Goal: Navigation & Orientation: Find specific page/section

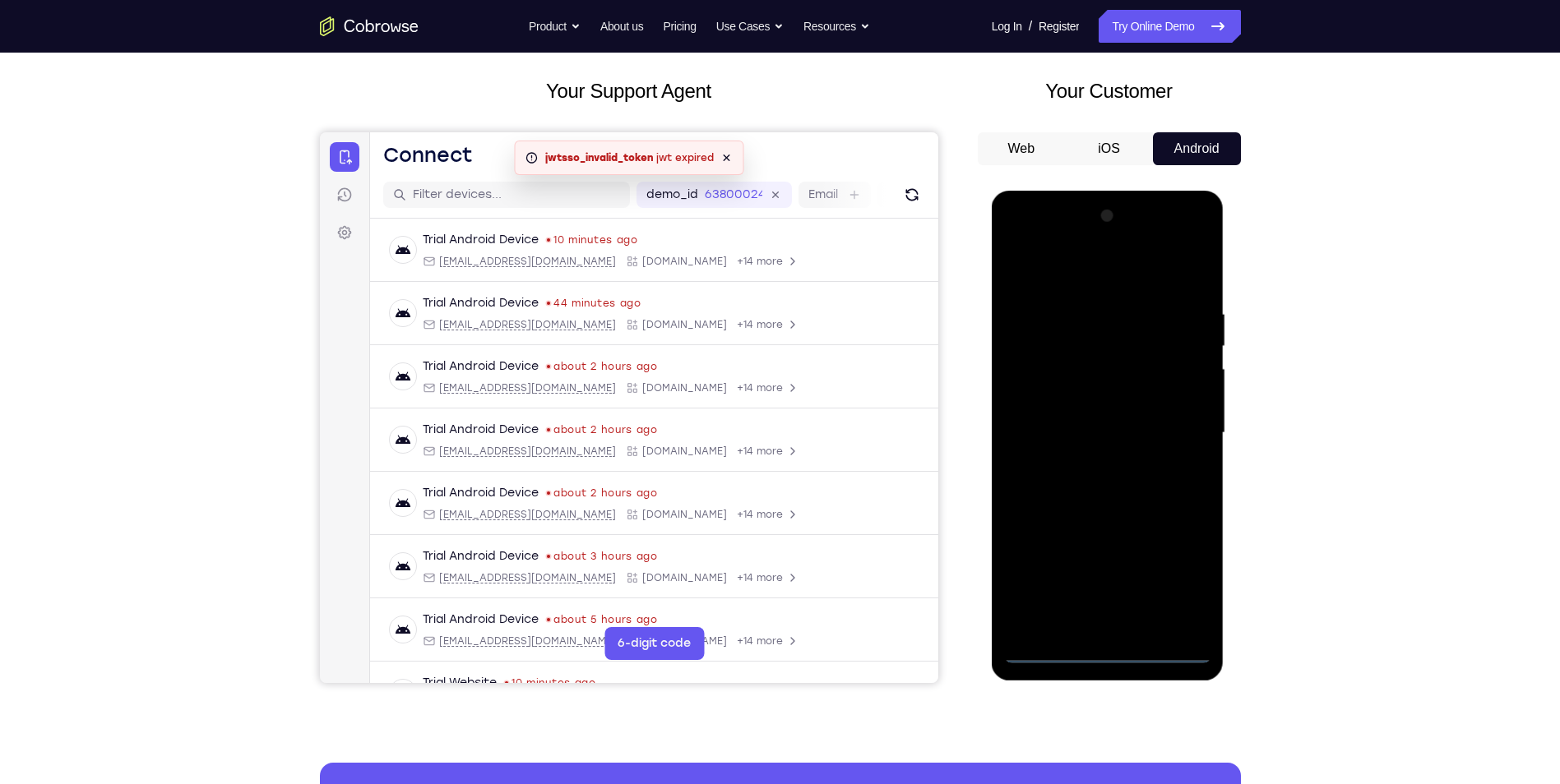
click at [1109, 651] on div at bounding box center [1108, 433] width 207 height 460
click at [1187, 584] on div at bounding box center [1108, 433] width 207 height 460
click at [1068, 245] on div at bounding box center [1108, 433] width 207 height 460
click at [1103, 336] on div at bounding box center [1108, 433] width 207 height 460
click at [1122, 375] on div at bounding box center [1108, 433] width 207 height 460
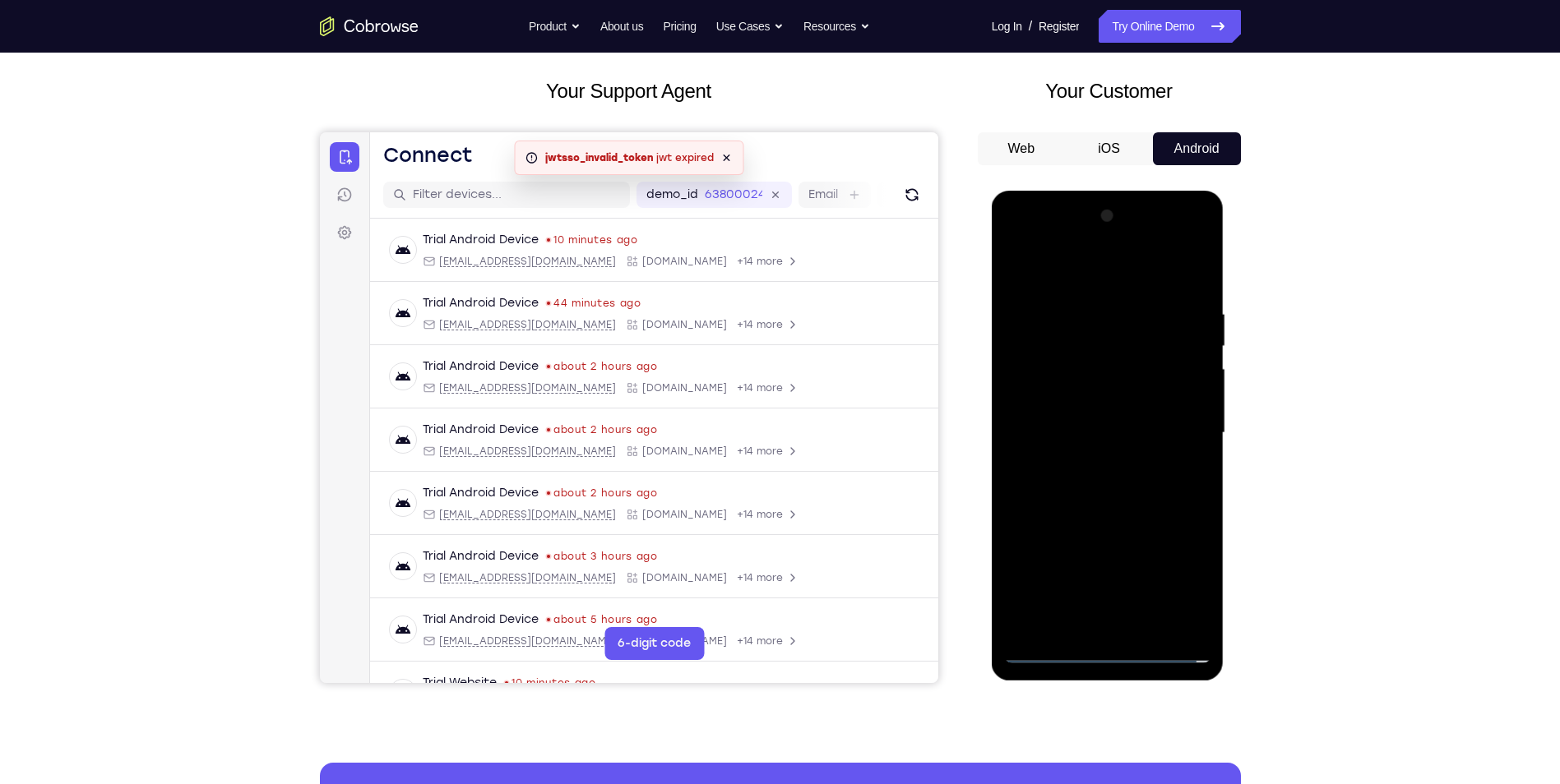
click at [1053, 427] on div at bounding box center [1108, 433] width 207 height 460
click at [1175, 475] on div at bounding box center [1108, 433] width 207 height 460
drag, startPoint x: 1163, startPoint y: 419, endPoint x: 1143, endPoint y: 281, distance: 139.4
click at [1145, 289] on div at bounding box center [1108, 433] width 207 height 460
drag, startPoint x: 1107, startPoint y: 385, endPoint x: 1095, endPoint y: 261, distance: 124.6
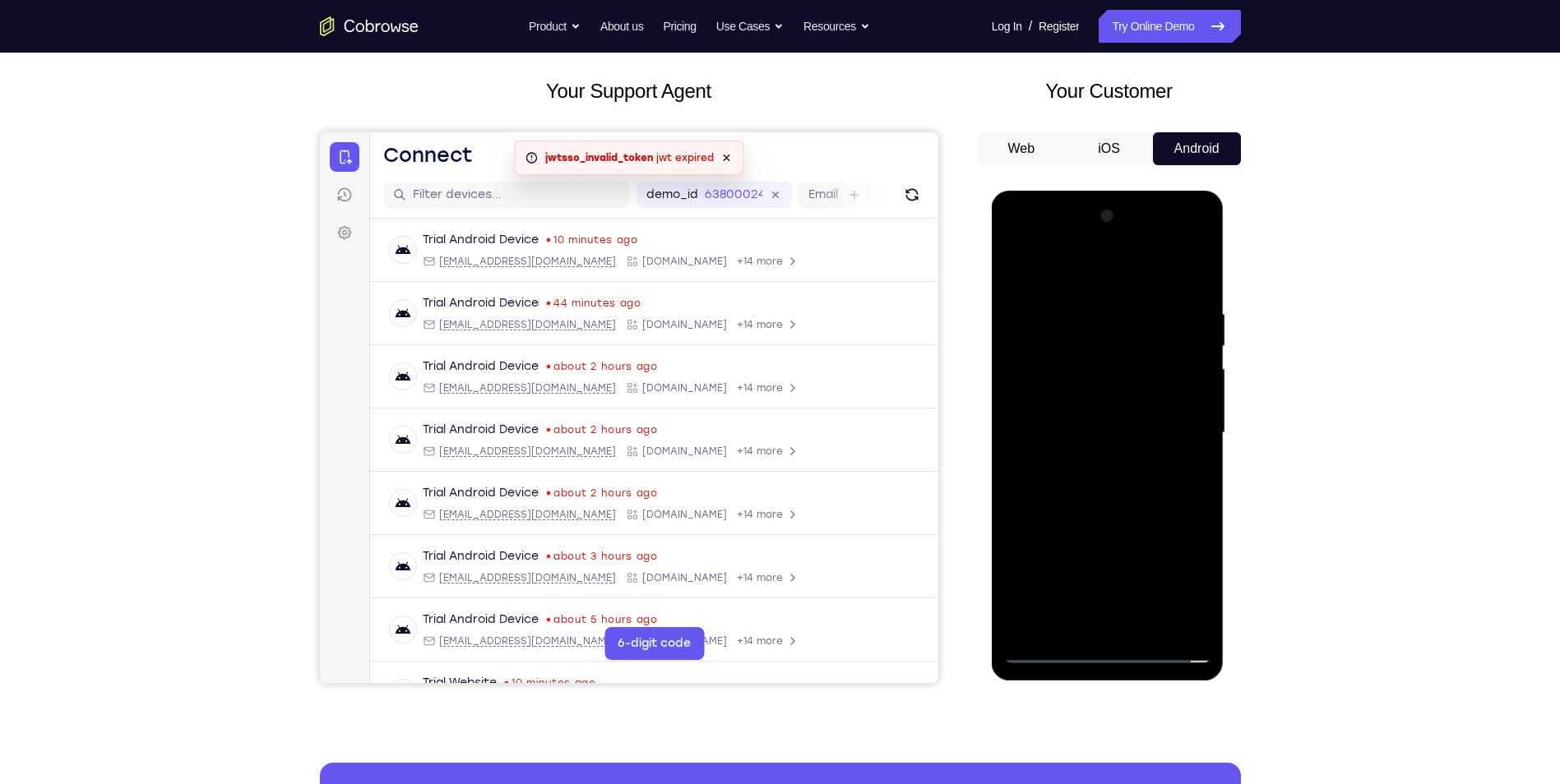
click at [1095, 241] on div at bounding box center [1108, 433] width 207 height 460
click at [1058, 433] on div at bounding box center [1108, 433] width 207 height 460
drag, startPoint x: 1108, startPoint y: 525, endPoint x: 1115, endPoint y: 414, distance: 111.2
click at [1115, 414] on div at bounding box center [1108, 433] width 207 height 460
click at [1089, 304] on div at bounding box center [1108, 433] width 207 height 460
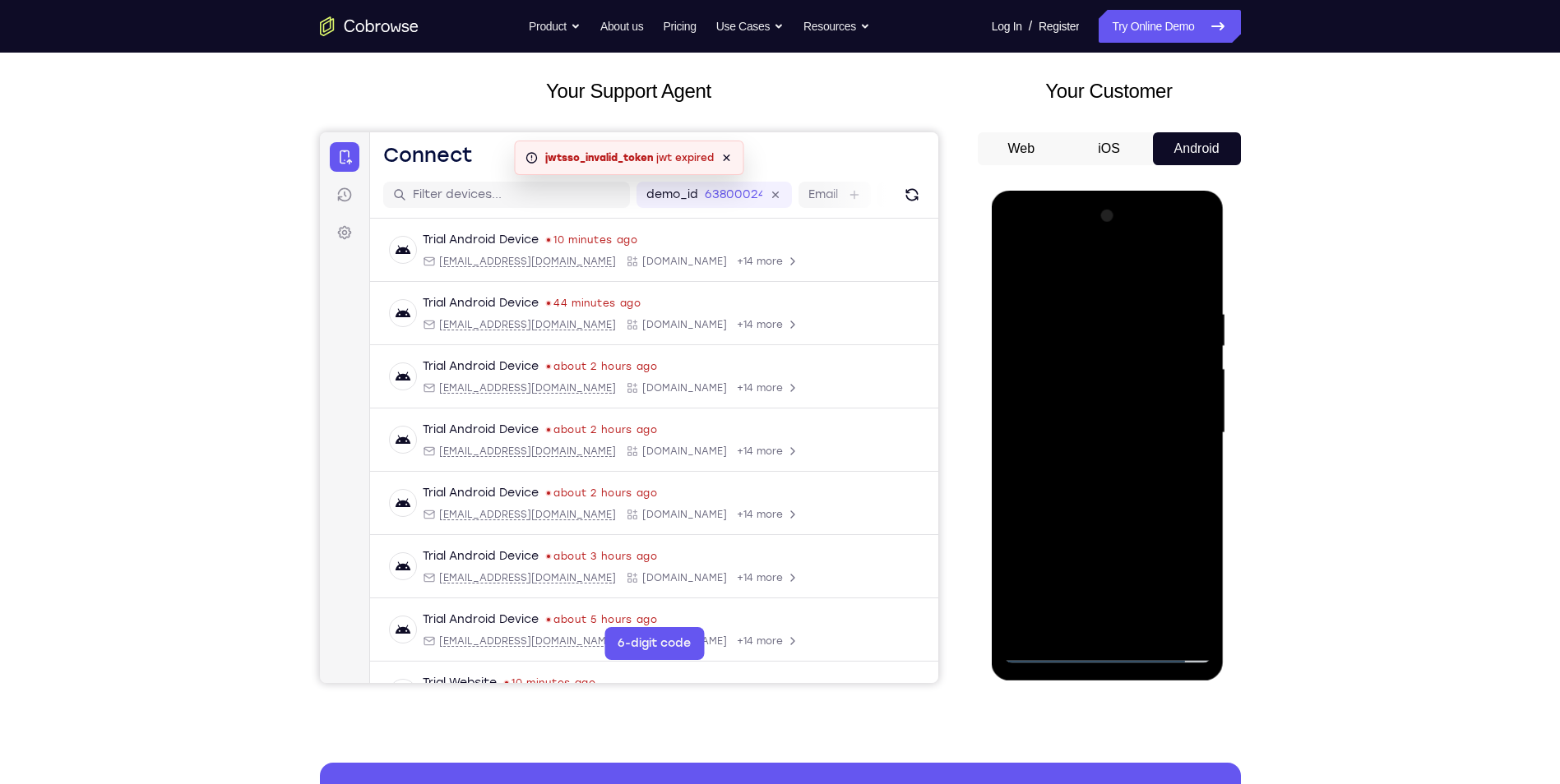
click at [1069, 382] on div at bounding box center [1108, 433] width 207 height 460
click at [1114, 245] on div at bounding box center [1108, 433] width 207 height 460
click at [1095, 460] on div at bounding box center [1108, 433] width 207 height 460
click at [1108, 423] on div at bounding box center [1108, 433] width 207 height 460
click at [1097, 432] on div at bounding box center [1108, 433] width 207 height 460
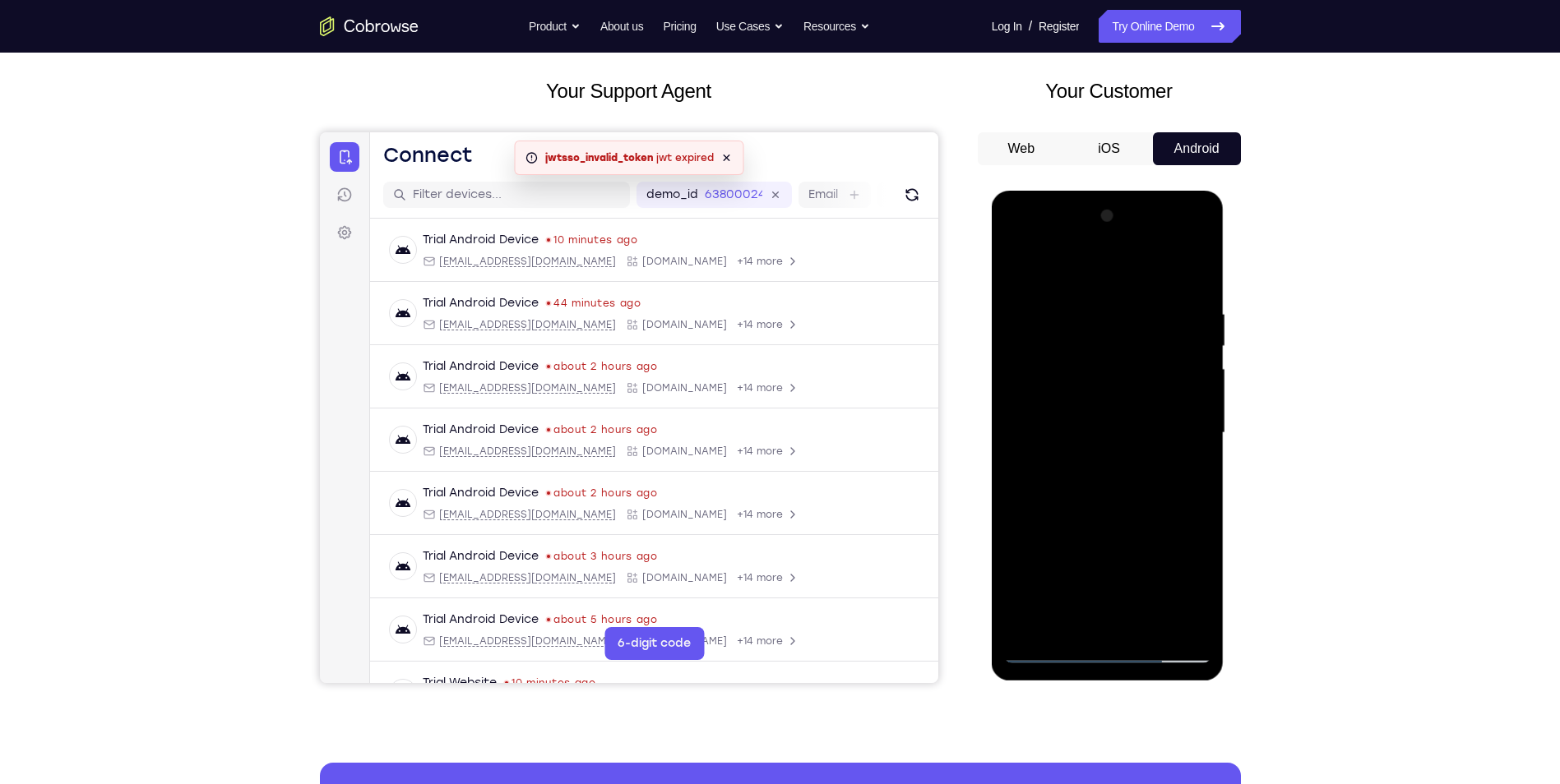
click at [1053, 491] on div at bounding box center [1108, 433] width 207 height 460
click at [1076, 476] on div at bounding box center [1108, 433] width 207 height 460
click at [1078, 482] on div at bounding box center [1108, 433] width 207 height 460
click at [1085, 472] on div at bounding box center [1108, 433] width 207 height 460
click at [1128, 505] on div at bounding box center [1108, 433] width 207 height 460
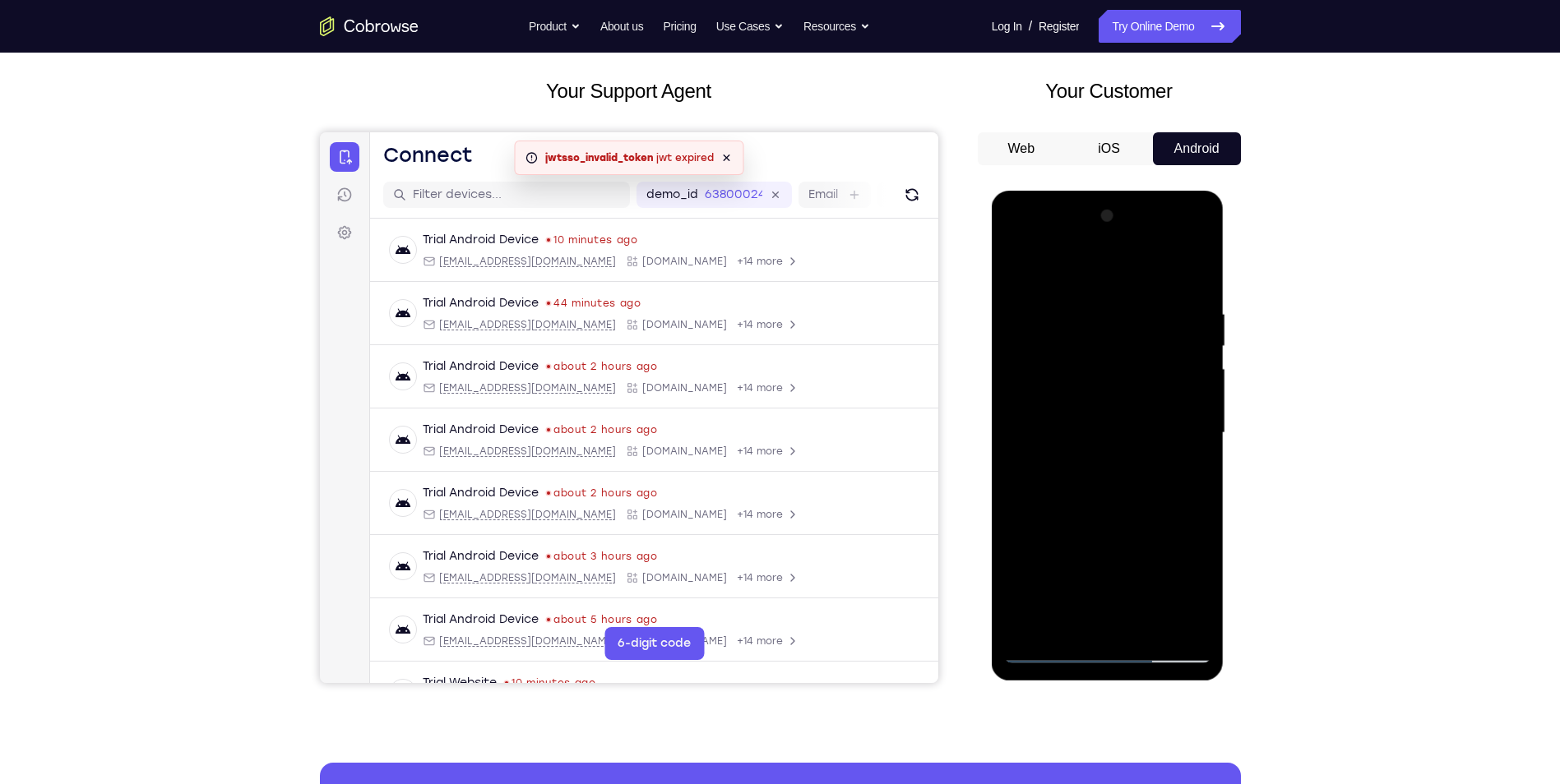
click at [1077, 420] on div at bounding box center [1108, 433] width 207 height 460
click at [1197, 493] on div at bounding box center [1108, 433] width 207 height 460
click at [1198, 493] on div at bounding box center [1108, 433] width 207 height 460
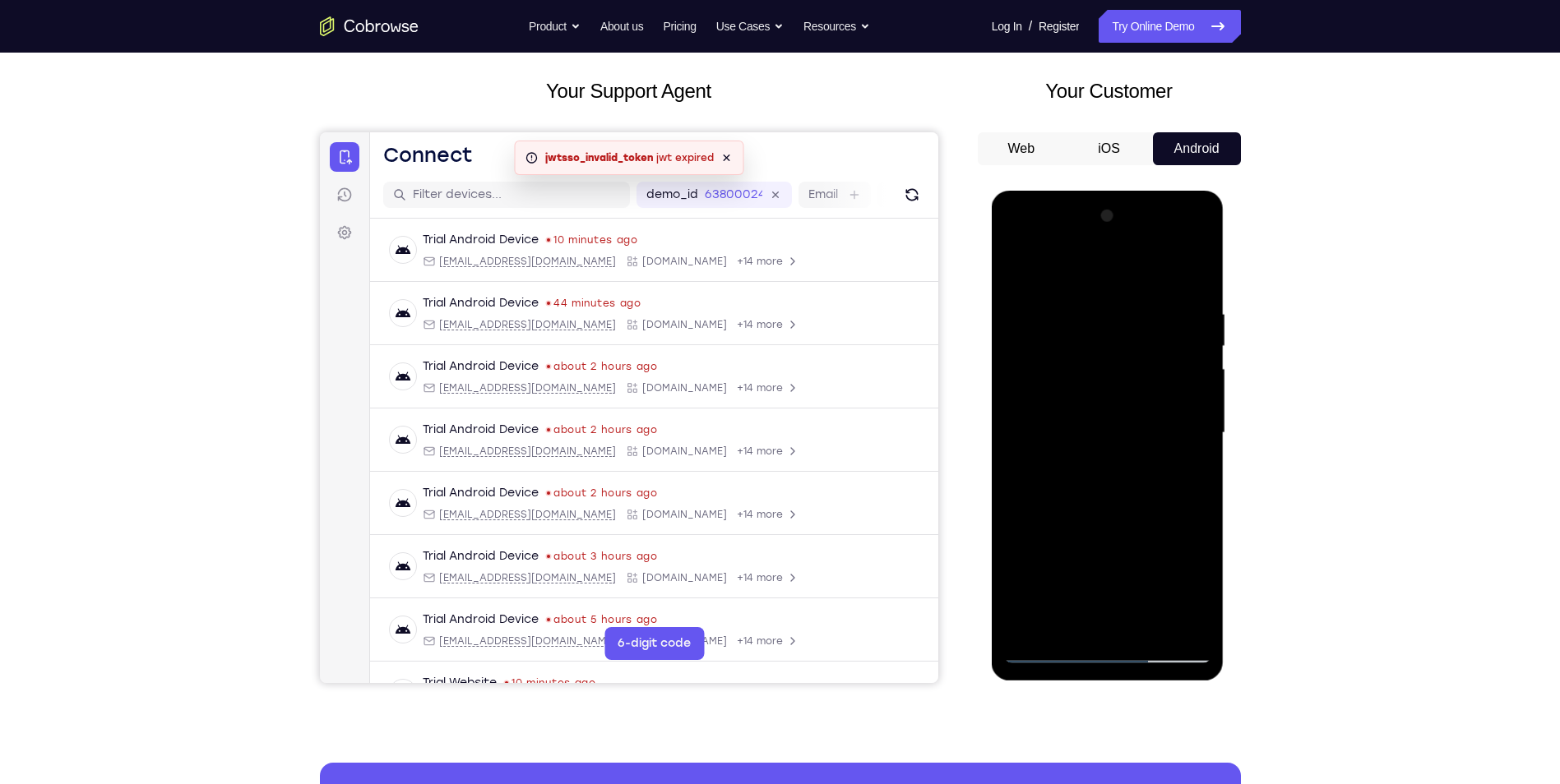
drag, startPoint x: 1158, startPoint y: 492, endPoint x: 1156, endPoint y: 432, distance: 60.0
click at [1156, 432] on div at bounding box center [1108, 433] width 207 height 460
click at [1197, 444] on div at bounding box center [1108, 433] width 207 height 460
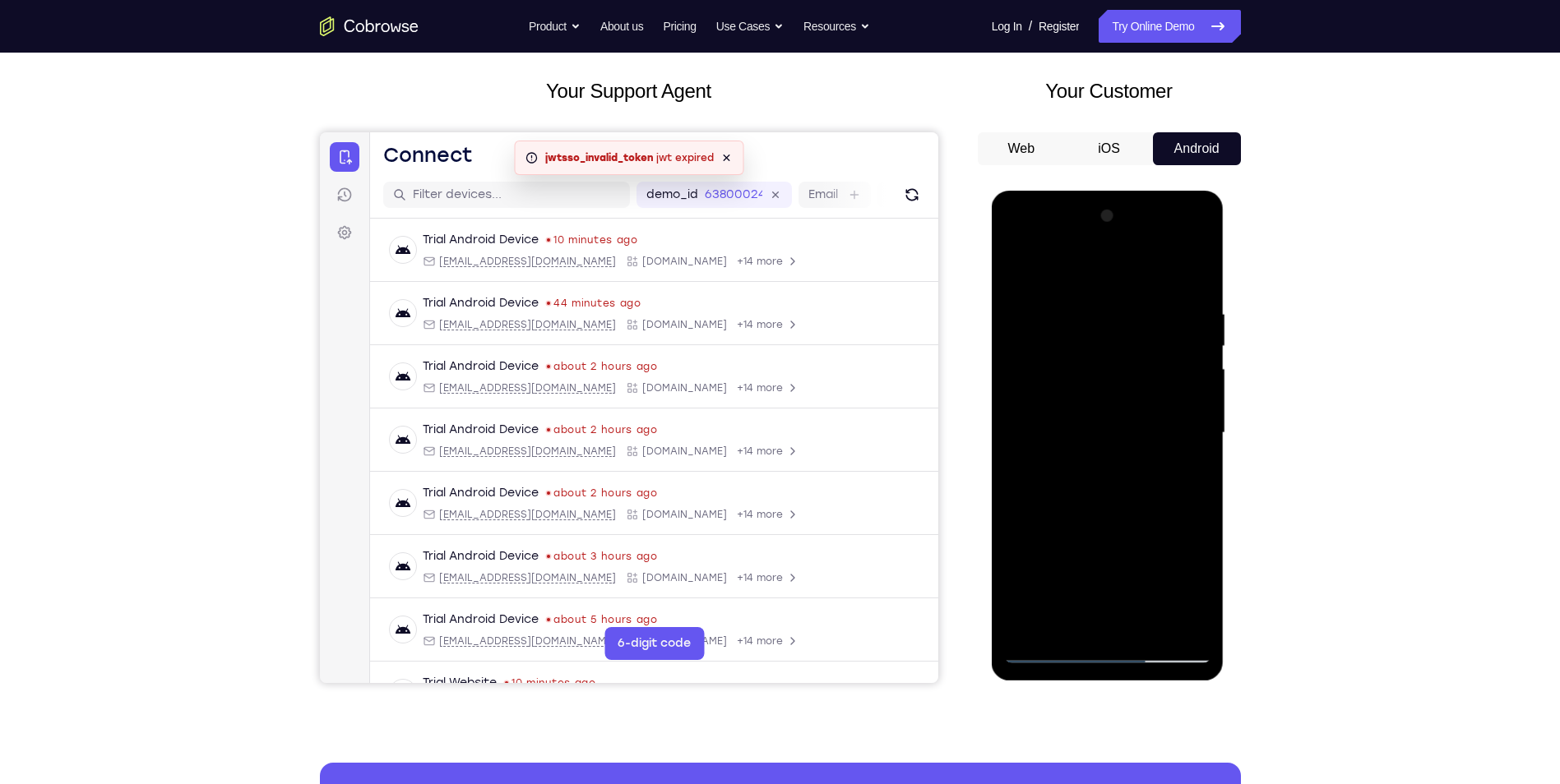
click at [1197, 444] on div at bounding box center [1108, 433] width 207 height 460
click at [1198, 442] on div at bounding box center [1108, 433] width 207 height 460
drag, startPoint x: 1150, startPoint y: 444, endPoint x: 1156, endPoint y: 687, distance: 243.1
click at [1156, 684] on html "Online web based iOS Simulators and Android Emulators. Run iPhone, iPad, Mobile…" at bounding box center [1109, 437] width 234 height 494
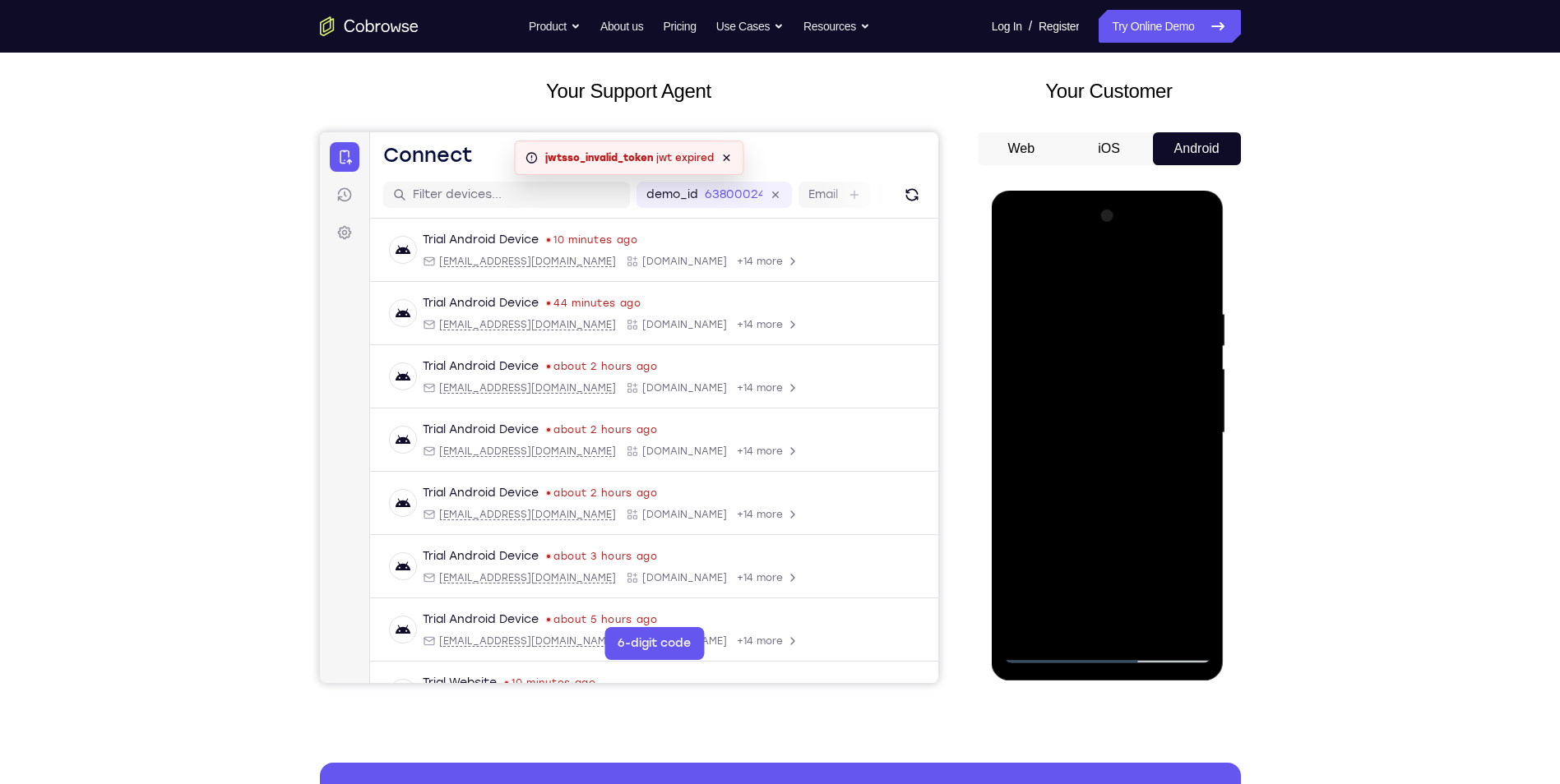
click at [1064, 308] on div at bounding box center [1108, 433] width 207 height 460
click at [1194, 363] on div at bounding box center [1108, 433] width 207 height 460
click at [1193, 364] on div at bounding box center [1108, 433] width 207 height 460
click at [1185, 315] on div at bounding box center [1108, 433] width 207 height 460
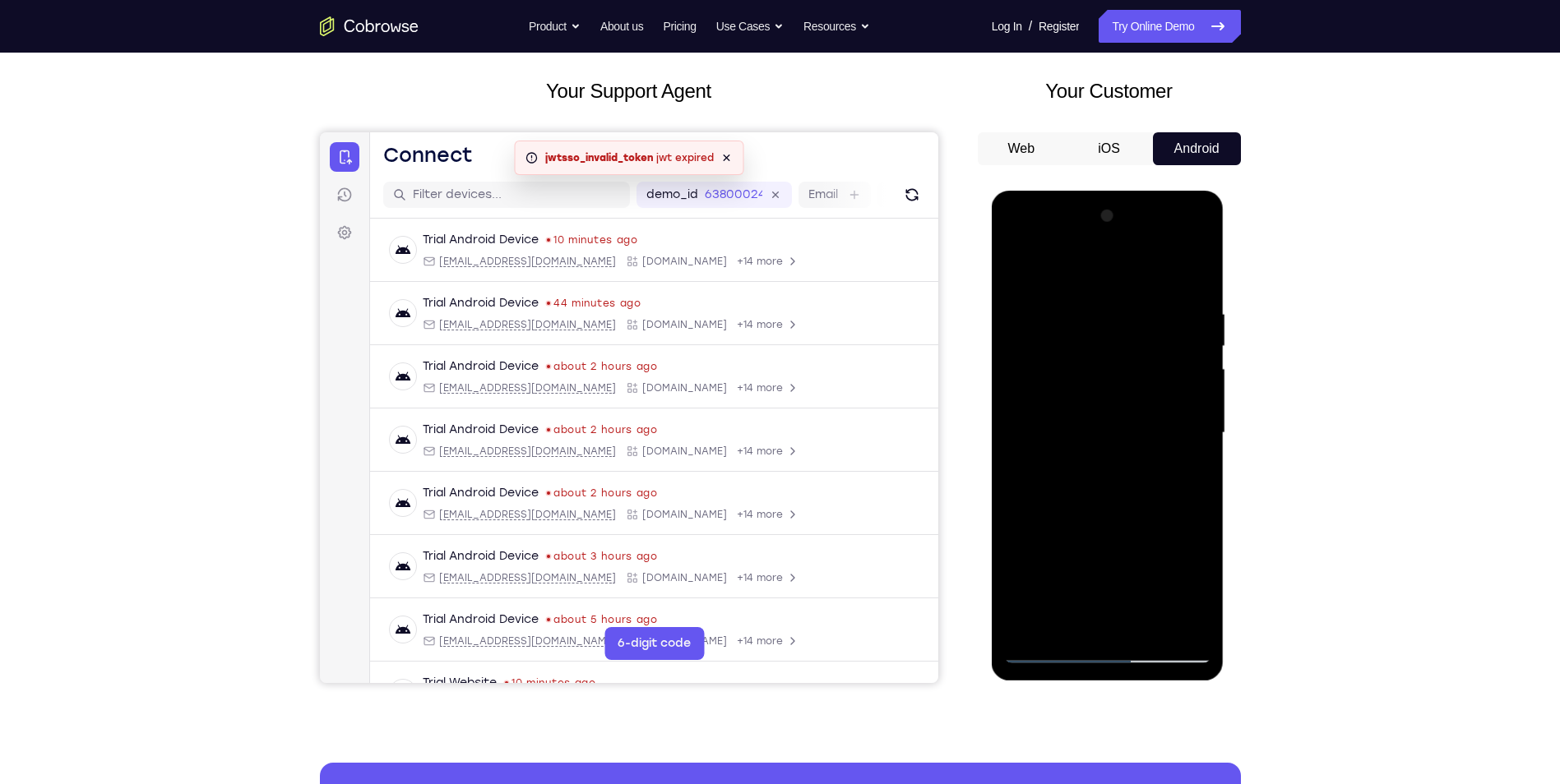
click at [1185, 315] on div at bounding box center [1108, 433] width 207 height 460
click at [1189, 278] on div at bounding box center [1108, 433] width 207 height 460
click at [1150, 304] on div at bounding box center [1108, 433] width 207 height 460
click at [1196, 356] on div at bounding box center [1108, 433] width 207 height 460
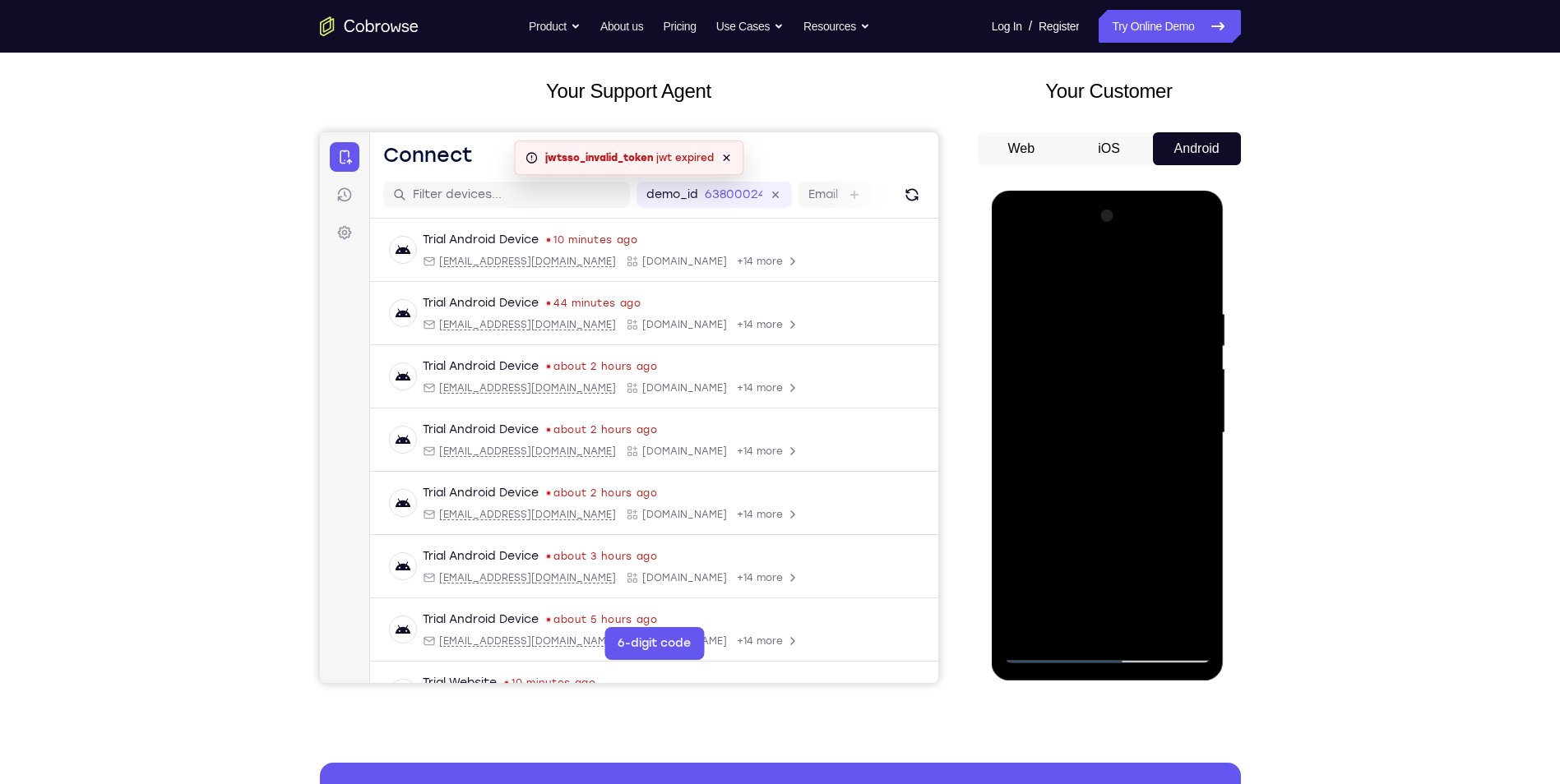
click at [1195, 273] on div at bounding box center [1108, 433] width 207 height 460
drag, startPoint x: 1184, startPoint y: 305, endPoint x: 1108, endPoint y: 302, distance: 76.1
click at [1108, 302] on div at bounding box center [1108, 433] width 207 height 460
click at [1151, 629] on div at bounding box center [1108, 433] width 207 height 460
click at [1122, 522] on div at bounding box center [1108, 433] width 207 height 460
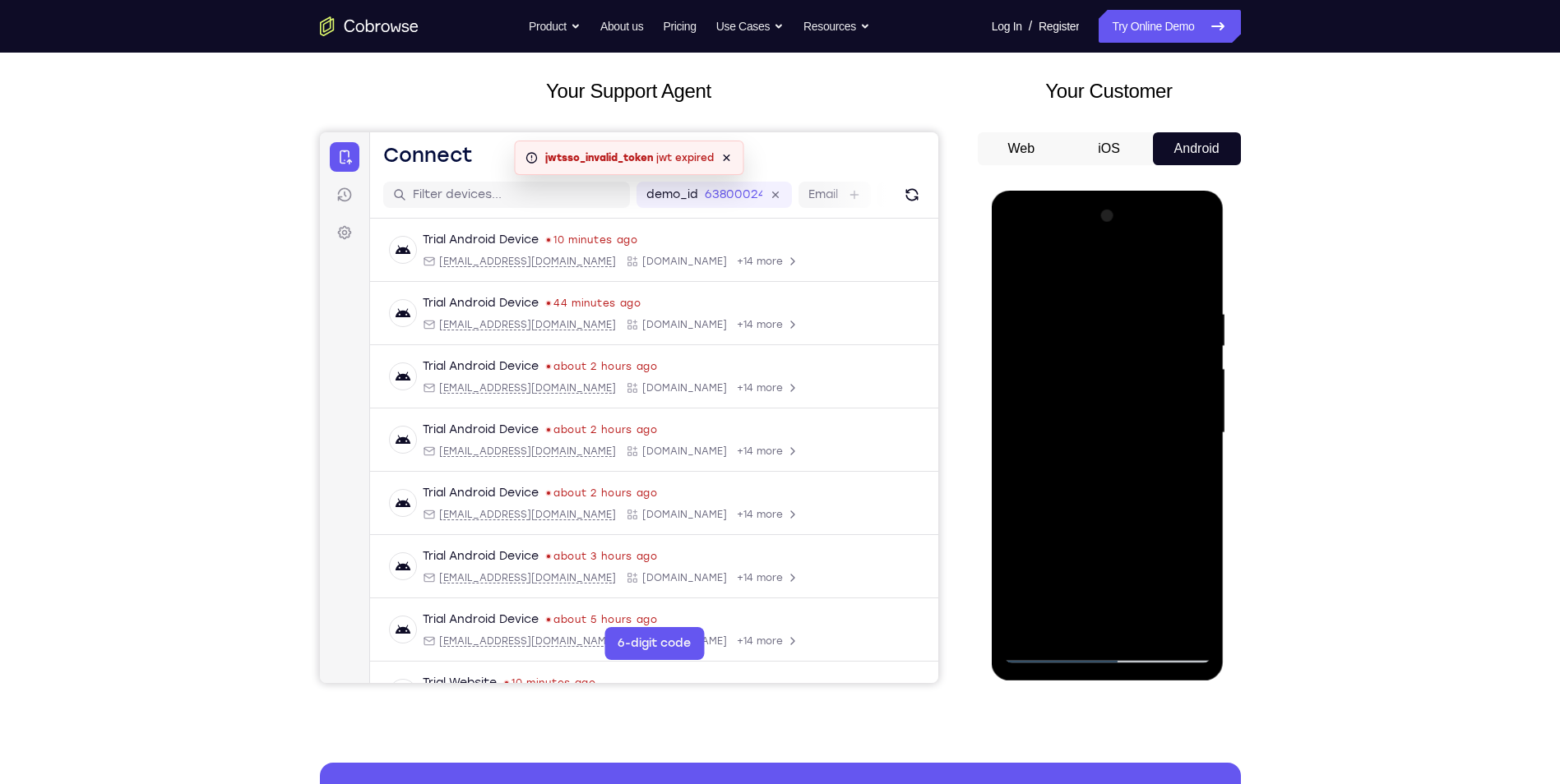
drag, startPoint x: 1108, startPoint y: 457, endPoint x: 1114, endPoint y: 689, distance: 232.1
click at [1114, 684] on html "Online web based iOS Simulators and Android Emulators. Run iPhone, iPad, Mobile…" at bounding box center [1109, 437] width 234 height 494
drag, startPoint x: 1099, startPoint y: 404, endPoint x: 1111, endPoint y: 799, distance: 395.2
click at [1111, 684] on html "Online web based iOS Simulators and Android Emulators. Run iPhone, iPad, Mobile…" at bounding box center [1109, 437] width 234 height 494
drag, startPoint x: 1108, startPoint y: 373, endPoint x: 1082, endPoint y: 582, distance: 210.6
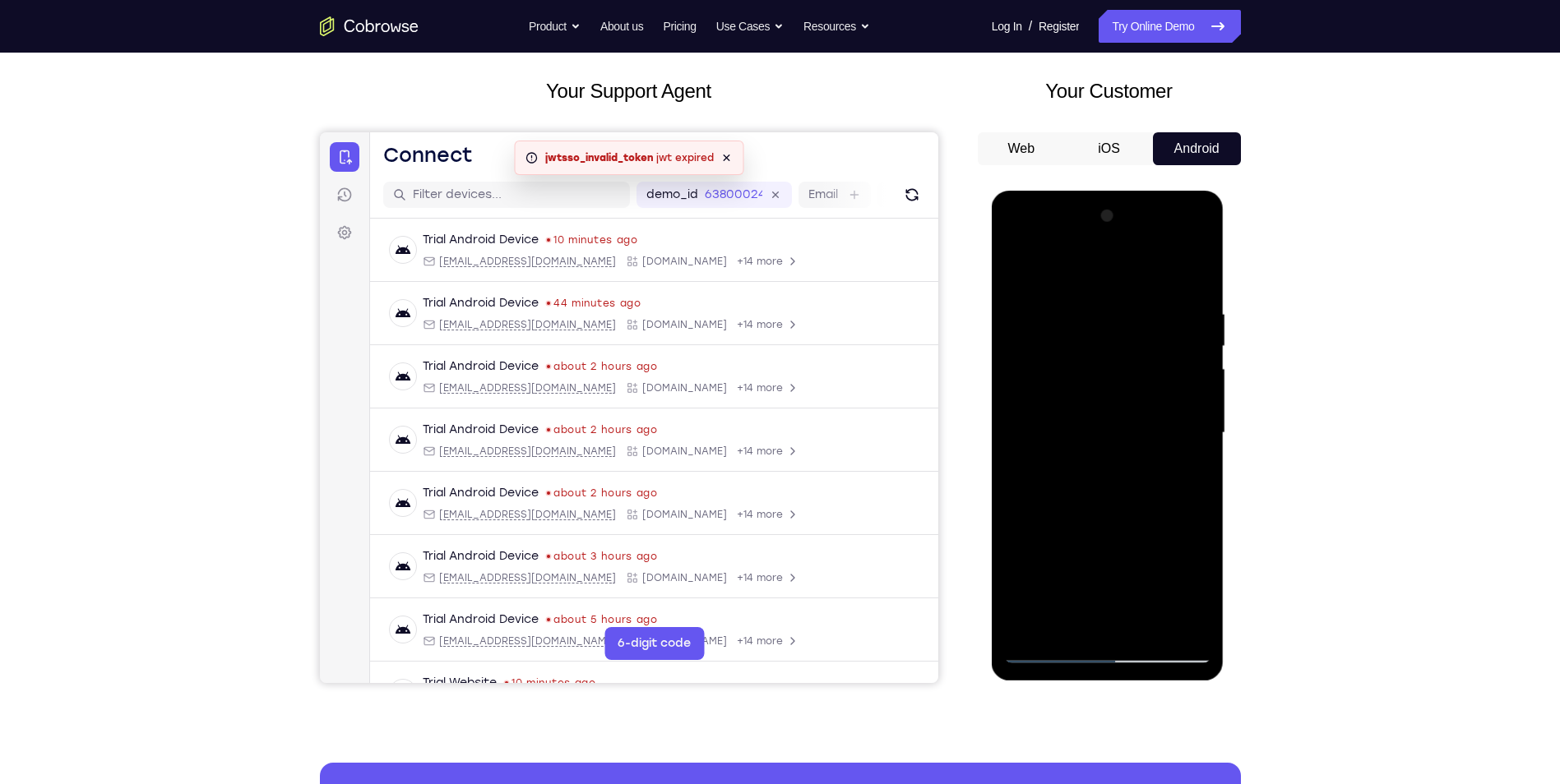
click at [1082, 582] on div at bounding box center [1108, 433] width 207 height 460
click at [1110, 483] on div at bounding box center [1108, 433] width 207 height 460
click at [1179, 474] on div at bounding box center [1108, 433] width 207 height 460
click at [1017, 271] on div at bounding box center [1108, 433] width 207 height 460
drag, startPoint x: 1092, startPoint y: 601, endPoint x: 1093, endPoint y: 459, distance: 142.0
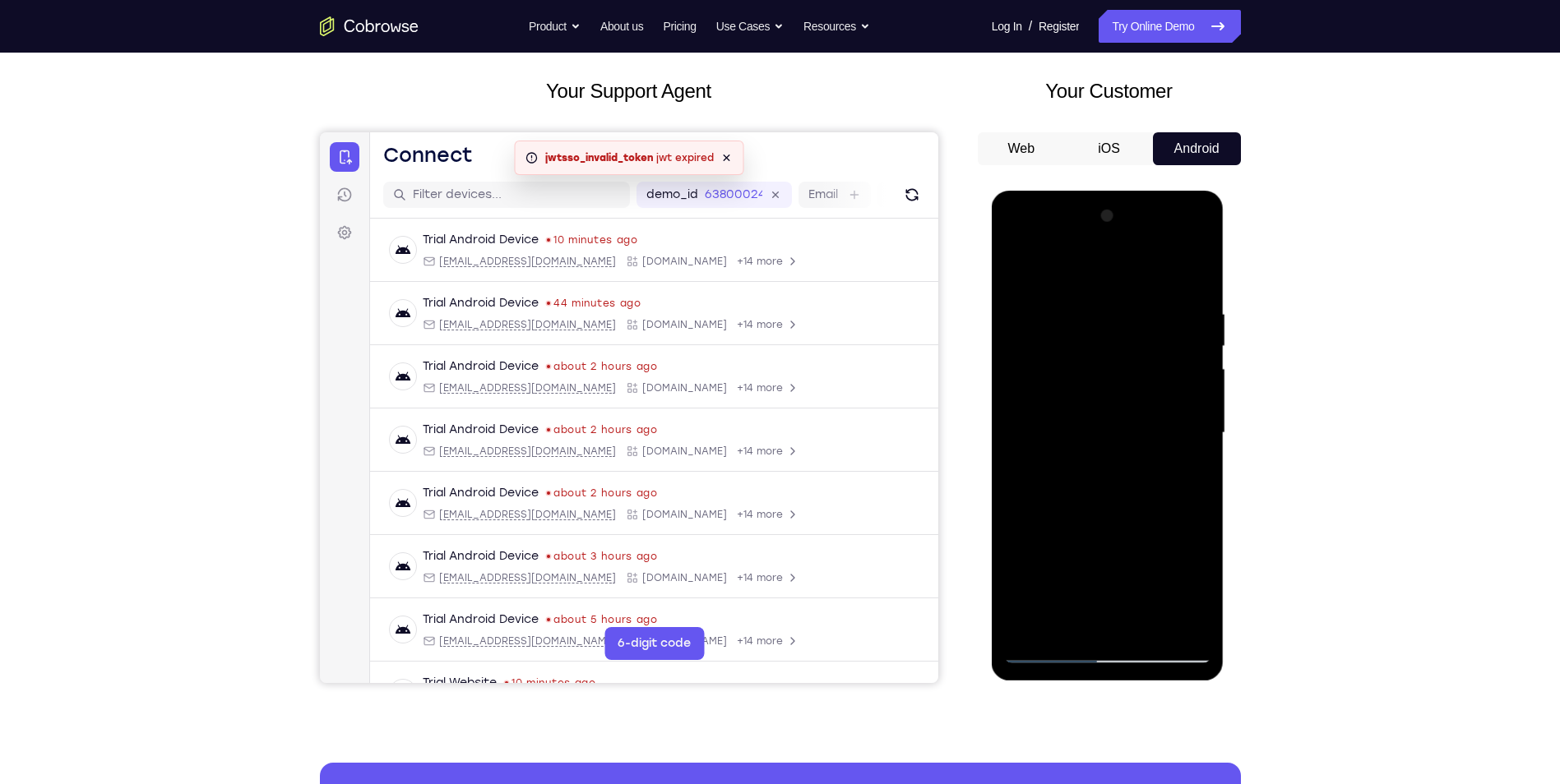
click at [1093, 465] on div at bounding box center [1108, 433] width 207 height 460
click at [1044, 652] on div at bounding box center [1108, 433] width 207 height 460
click at [1017, 275] on div at bounding box center [1108, 433] width 207 height 460
click at [1015, 259] on div at bounding box center [1108, 433] width 207 height 460
click at [1164, 309] on div at bounding box center [1108, 433] width 207 height 460
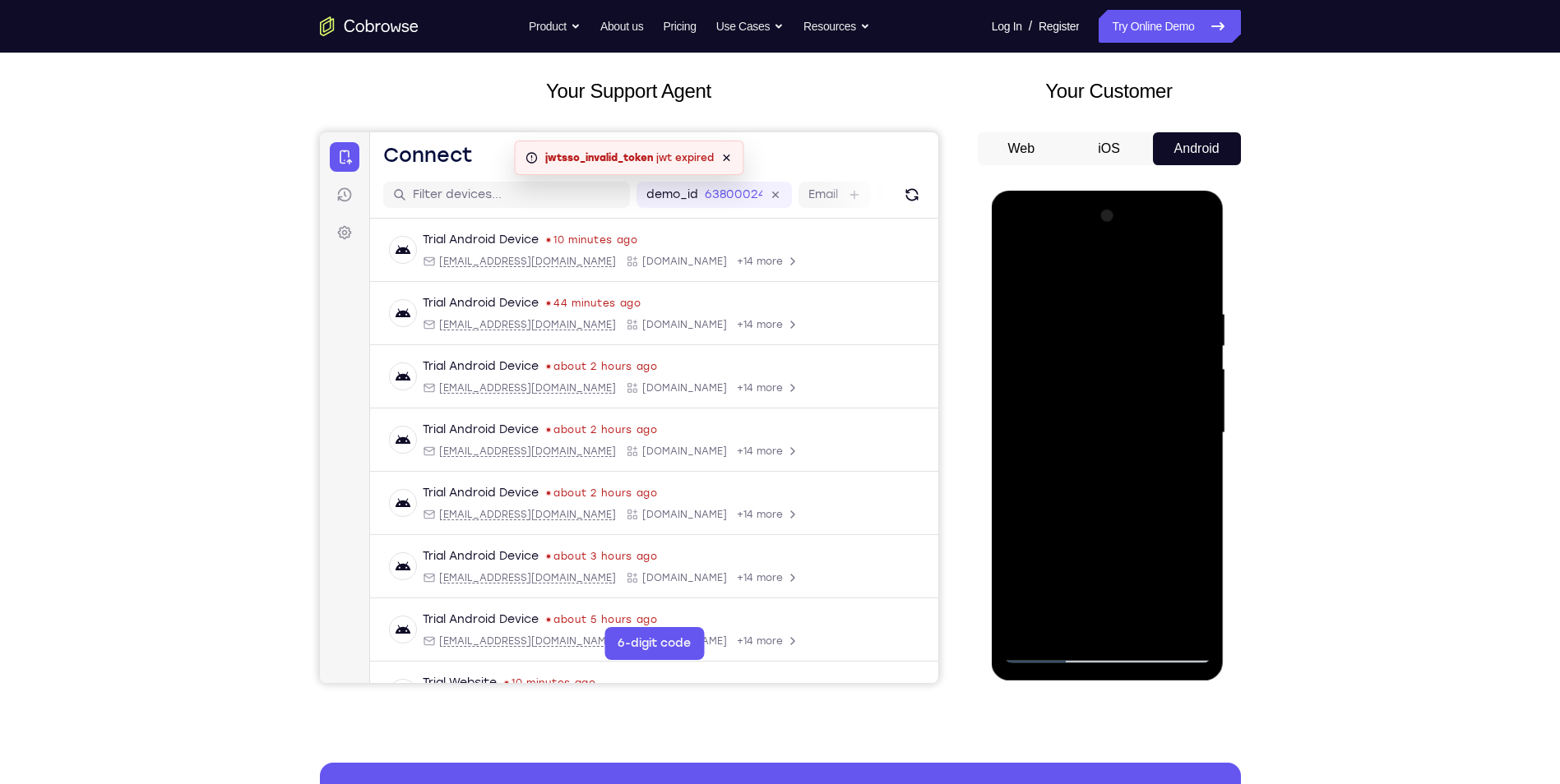
click at [1170, 621] on div at bounding box center [1108, 433] width 207 height 460
click at [1194, 277] on div at bounding box center [1108, 433] width 207 height 460
drag, startPoint x: 1159, startPoint y: 308, endPoint x: 1054, endPoint y: 294, distance: 105.9
click at [1054, 294] on div at bounding box center [1108, 433] width 207 height 460
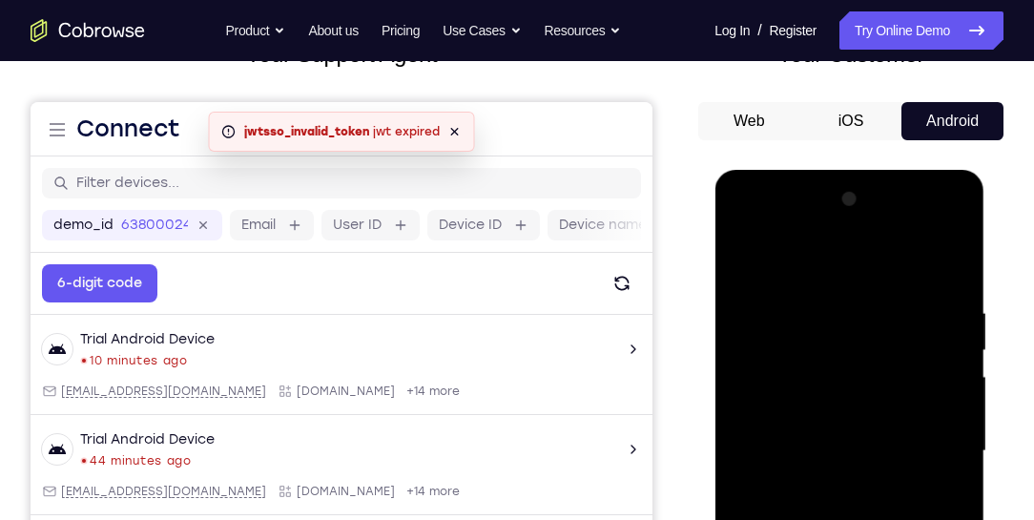
scroll to position [203, 0]
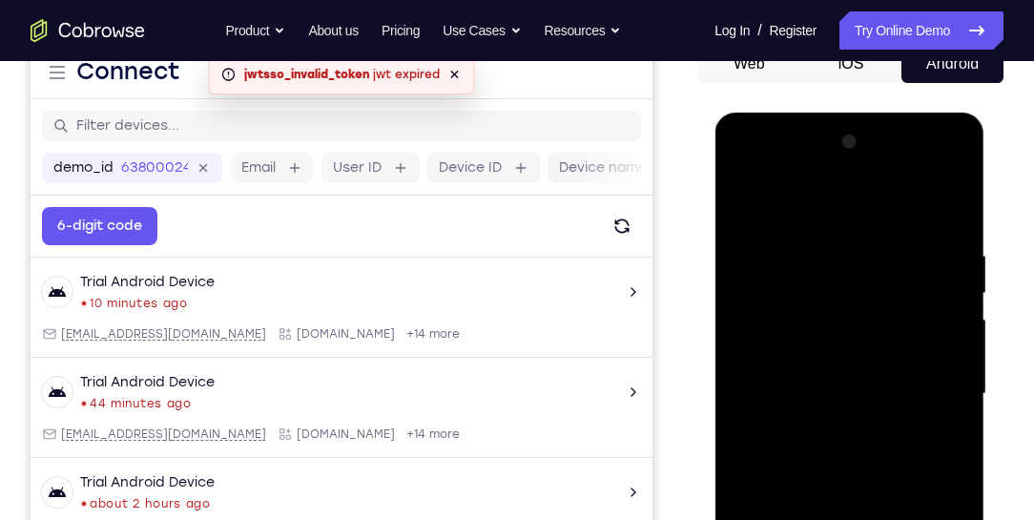
click at [924, 232] on div at bounding box center [849, 394] width 240 height 534
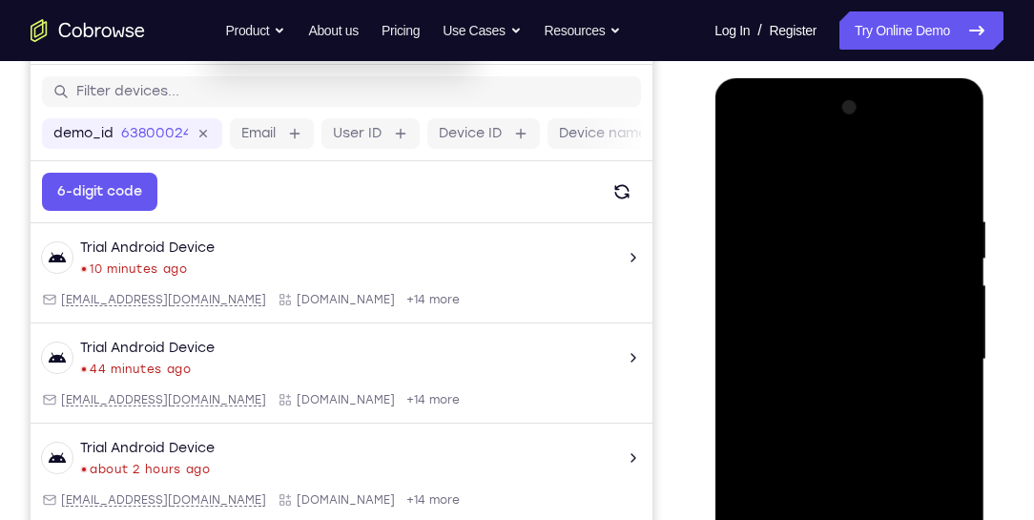
scroll to position [258, 0]
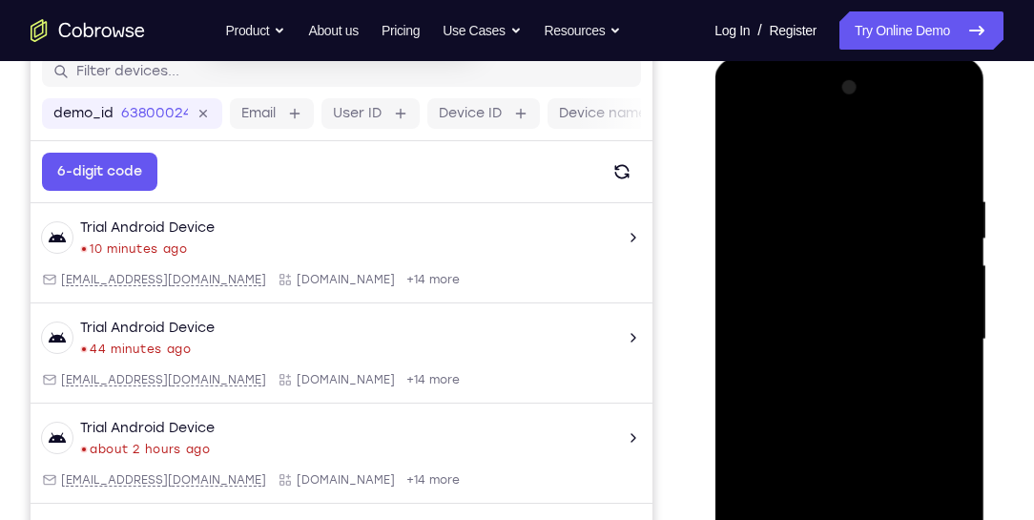
click at [955, 264] on div at bounding box center [849, 340] width 240 height 534
click at [752, 283] on div at bounding box center [849, 340] width 240 height 534
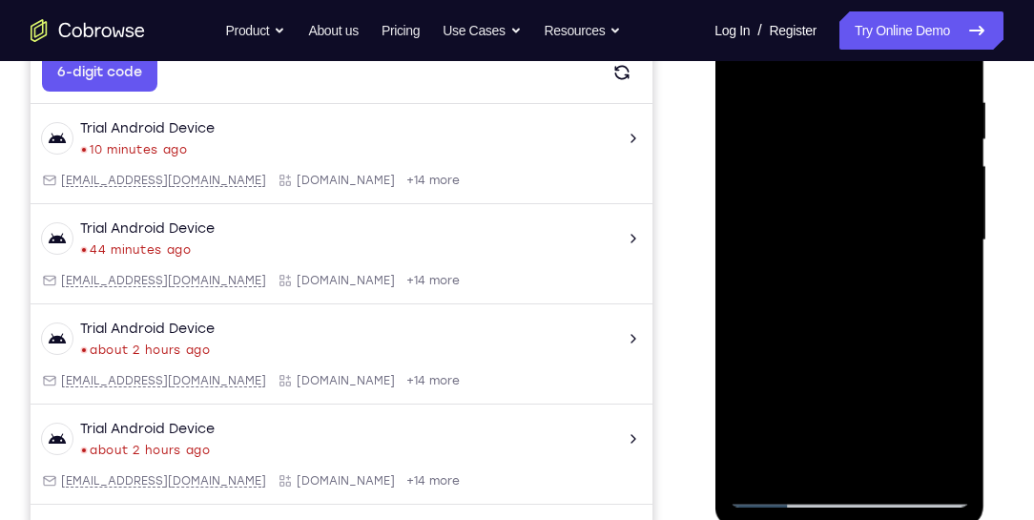
scroll to position [367, 0]
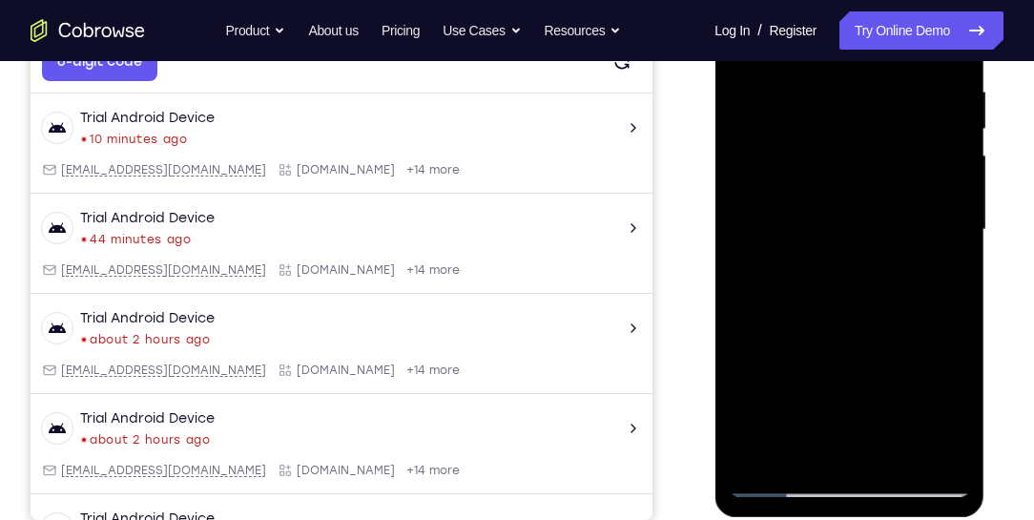
click at [950, 240] on div at bounding box center [849, 230] width 240 height 534
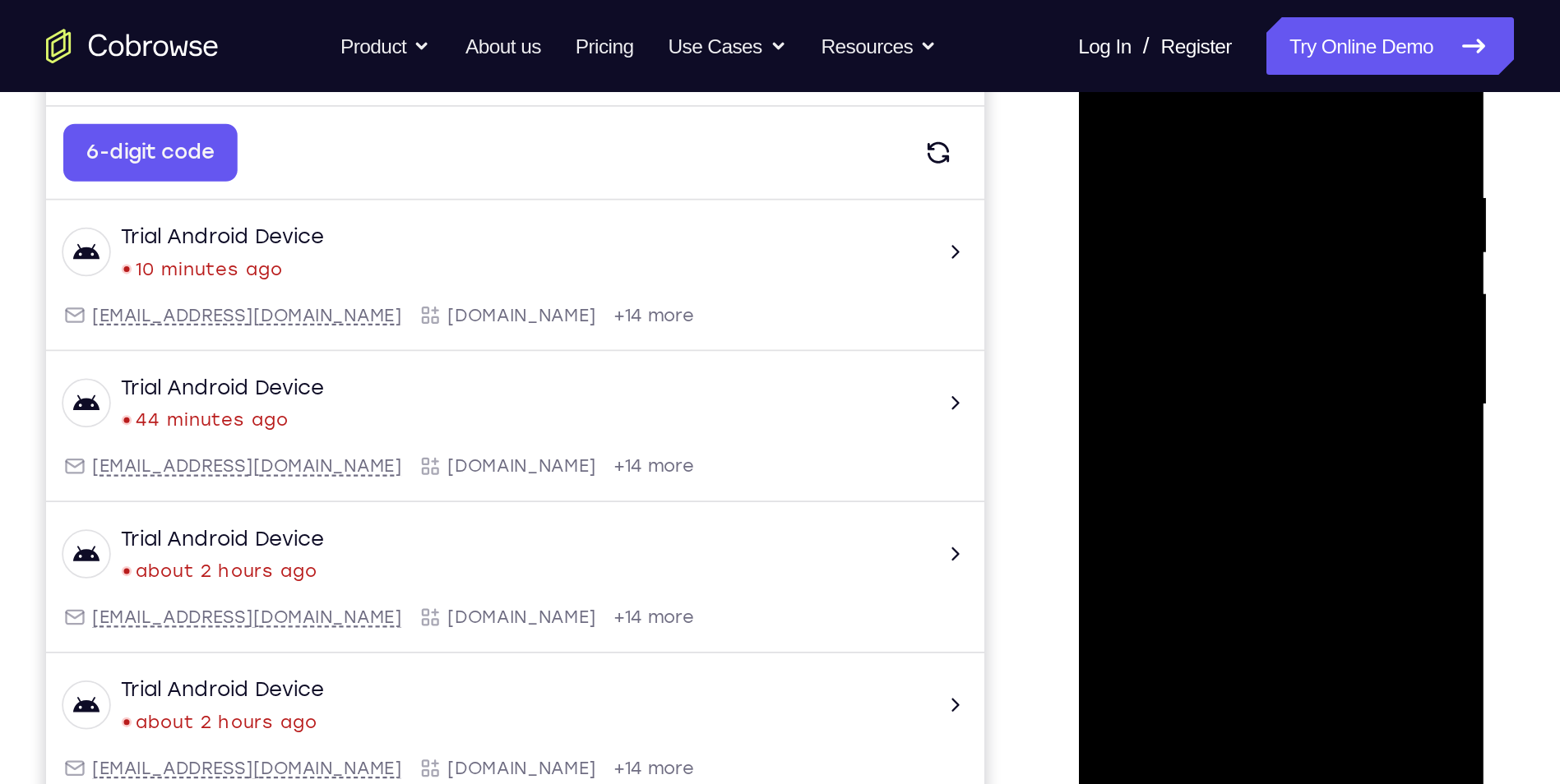
scroll to position [270, 0]
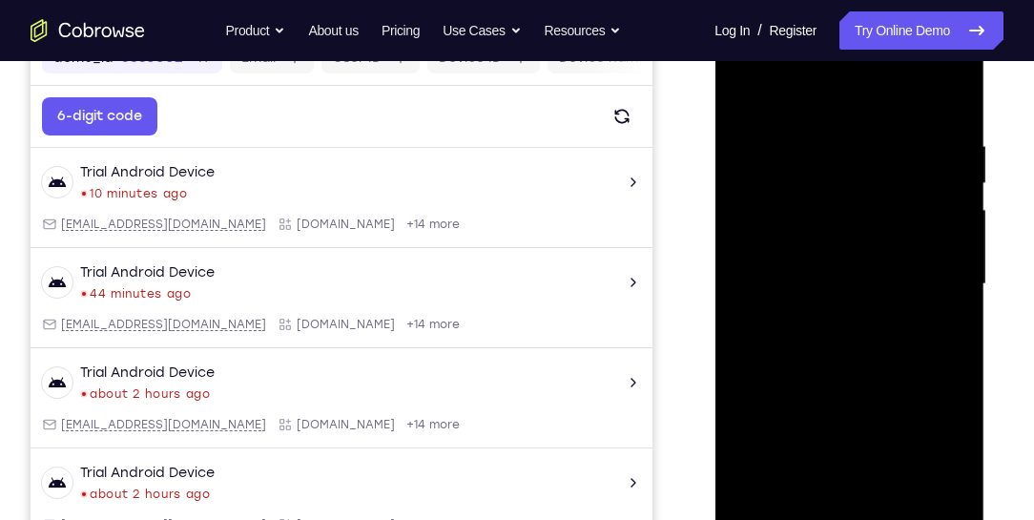
click at [817, 499] on div at bounding box center [849, 284] width 240 height 534
click at [882, 293] on div at bounding box center [849, 284] width 240 height 534
click at [891, 502] on div at bounding box center [849, 284] width 240 height 534
click at [943, 503] on div at bounding box center [849, 284] width 240 height 534
click at [926, 503] on div at bounding box center [849, 284] width 240 height 534
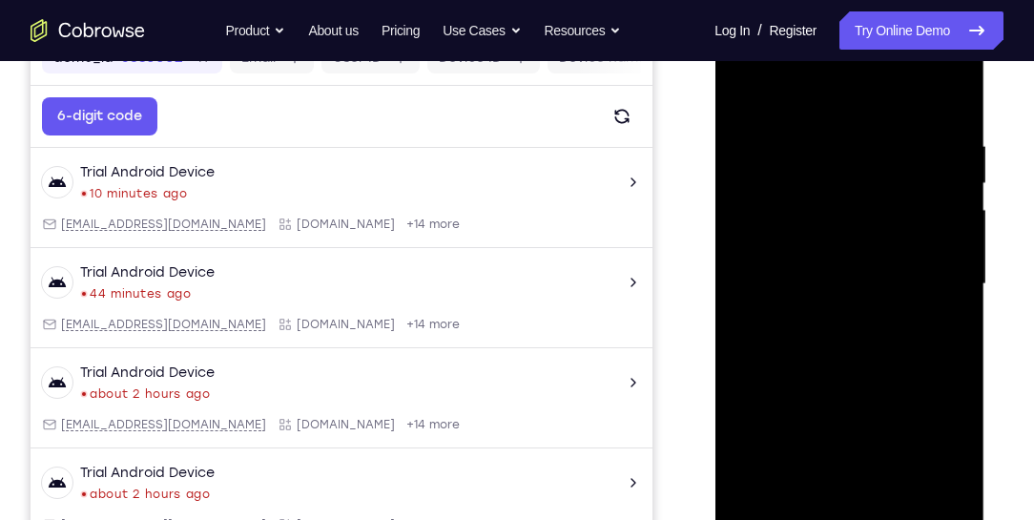
click at [946, 95] on div at bounding box center [849, 284] width 240 height 534
drag, startPoint x: 882, startPoint y: 137, endPoint x: 1389, endPoint y: 129, distance: 506.8
click at [715, 126] on html "Online web based iOS Simulators and Android Emulators. Run iPhone, iPad, Mobile…" at bounding box center [851, 289] width 272 height 573
drag, startPoint x: 905, startPoint y: 127, endPoint x: 727, endPoint y: 132, distance: 177.6
click at [727, 132] on div at bounding box center [850, 287] width 270 height 569
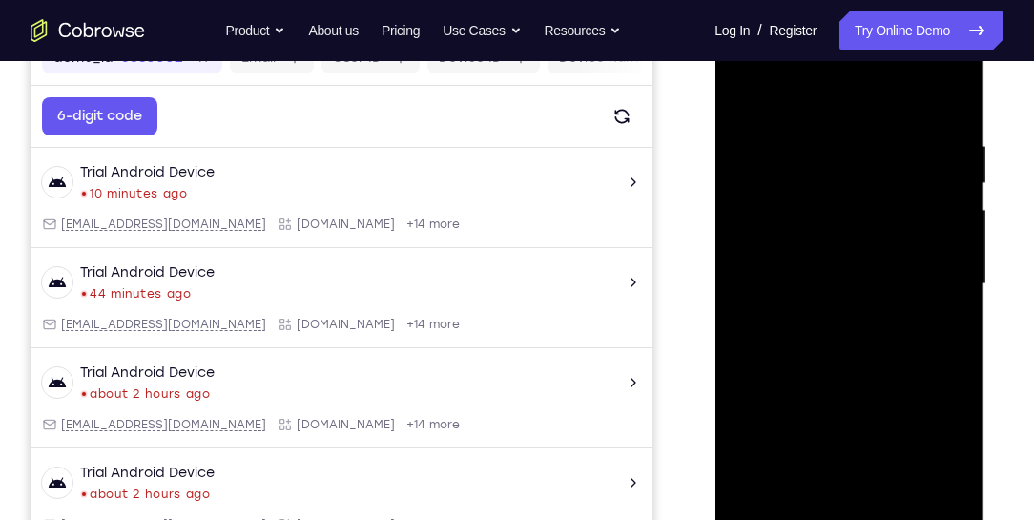
drag, startPoint x: 910, startPoint y: 122, endPoint x: 720, endPoint y: 136, distance: 191.4
click at [720, 136] on div at bounding box center [850, 287] width 270 height 569
drag, startPoint x: 882, startPoint y: 130, endPoint x: 721, endPoint y: 134, distance: 161.3
click at [721, 134] on div at bounding box center [850, 287] width 270 height 569
drag, startPoint x: 861, startPoint y: 115, endPoint x: 711, endPoint y: 115, distance: 149.8
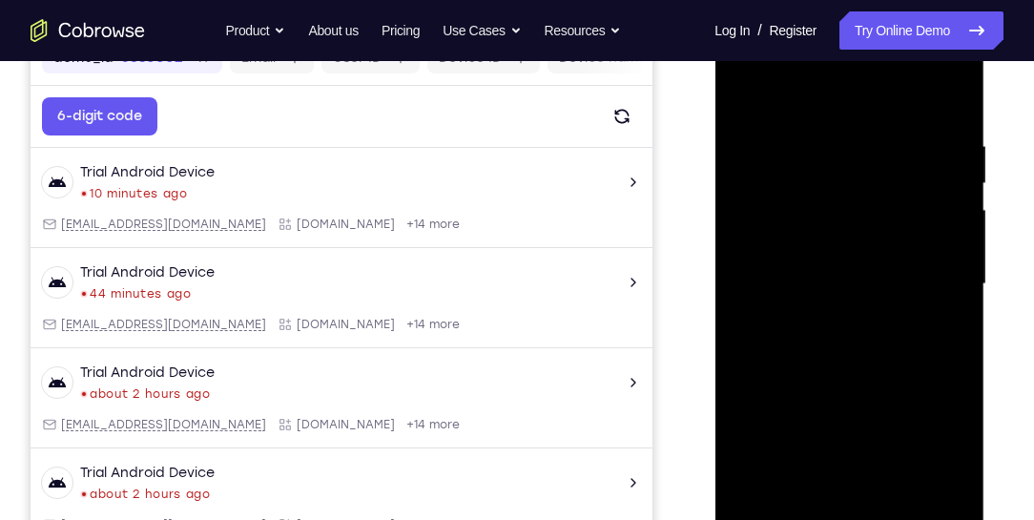
click at [715, 115] on html "Online web based iOS Simulators and Android Emulators. Run iPhone, iPad, Mobile…" at bounding box center [851, 289] width 272 height 573
drag, startPoint x: 856, startPoint y: 124, endPoint x: 795, endPoint y: 124, distance: 61.1
click at [795, 124] on div at bounding box center [849, 284] width 240 height 534
drag, startPoint x: 899, startPoint y: 128, endPoint x: 813, endPoint y: 128, distance: 85.9
click at [817, 128] on div at bounding box center [849, 284] width 240 height 534
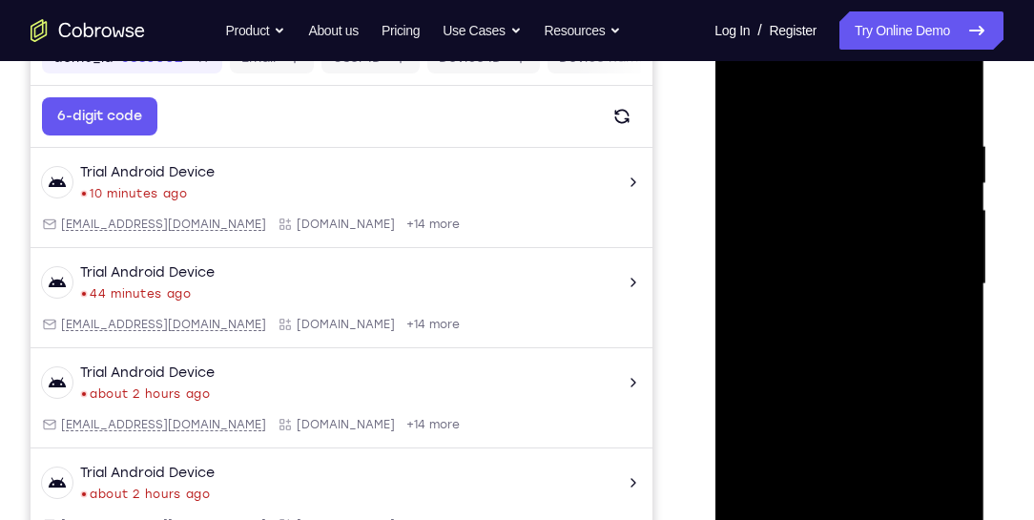
drag, startPoint x: 909, startPoint y: 125, endPoint x: 576, endPoint y: 123, distance: 332.1
click at [715, 123] on html "Online web based iOS Simulators and Android Emulators. Run iPhone, iPad, Mobile…" at bounding box center [851, 289] width 272 height 573
drag, startPoint x: 929, startPoint y: 131, endPoint x: 717, endPoint y: 133, distance: 211.9
click at [758, 130] on div at bounding box center [849, 284] width 240 height 534
drag, startPoint x: 959, startPoint y: 135, endPoint x: 745, endPoint y: 134, distance: 213.8
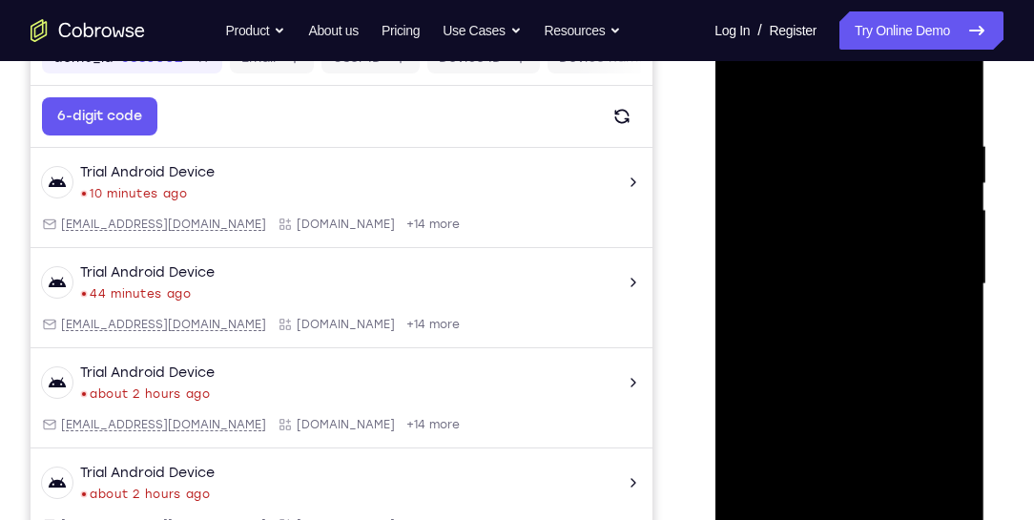
click at [745, 134] on div at bounding box center [849, 284] width 240 height 534
drag, startPoint x: 930, startPoint y: 128, endPoint x: 700, endPoint y: 134, distance: 231.0
click at [715, 134] on html "Online web based iOS Simulators and Android Emulators. Run iPhone, iPad, Mobile…" at bounding box center [851, 289] width 272 height 573
drag, startPoint x: 952, startPoint y: 127, endPoint x: 790, endPoint y: 127, distance: 162.2
click at [792, 127] on div at bounding box center [849, 284] width 240 height 534
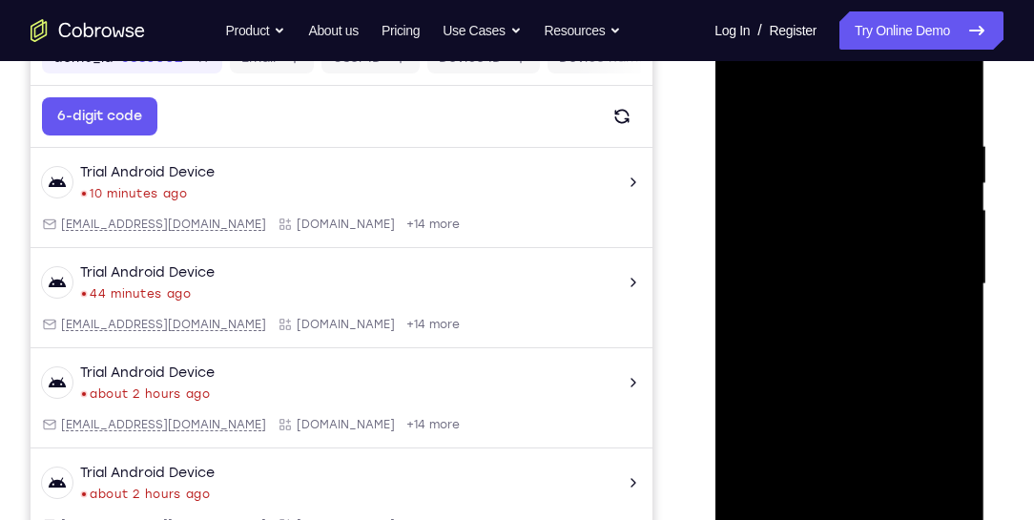
drag, startPoint x: 936, startPoint y: 130, endPoint x: 833, endPoint y: 135, distance: 103.2
click at [837, 135] on div at bounding box center [849, 284] width 240 height 534
drag, startPoint x: 928, startPoint y: 130, endPoint x: 844, endPoint y: 120, distance: 84.5
click at [844, 120] on div at bounding box center [849, 284] width 240 height 534
drag, startPoint x: 878, startPoint y: 130, endPoint x: 815, endPoint y: 130, distance: 63.0
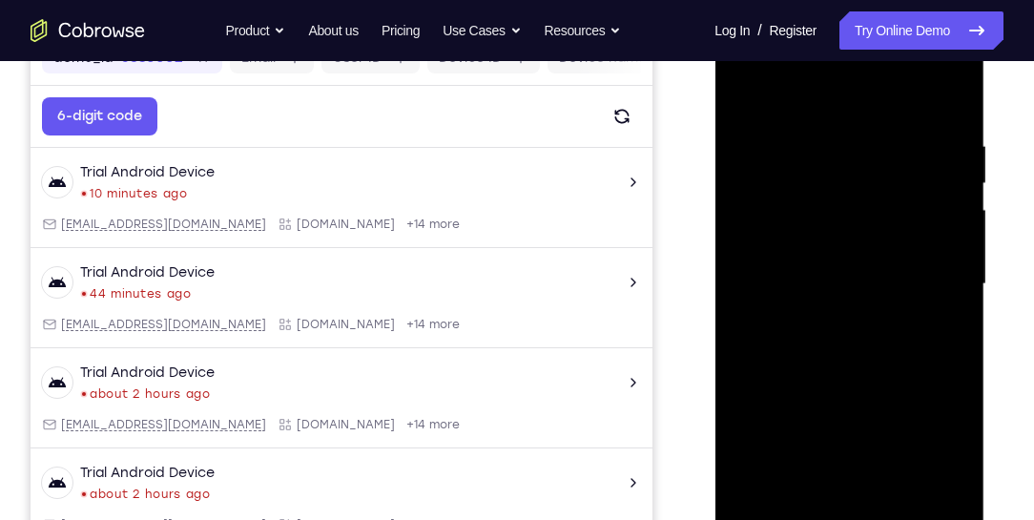
click at [815, 130] on div at bounding box center [849, 284] width 240 height 534
